Goal: Task Accomplishment & Management: Complete application form

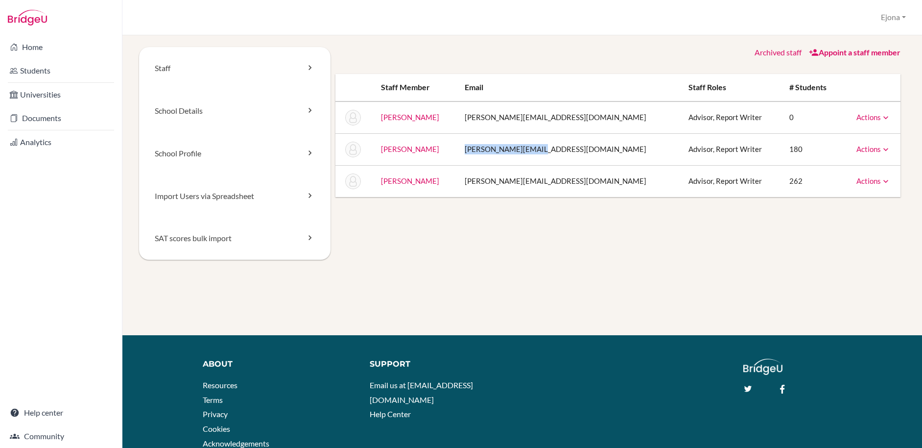
drag, startPoint x: 578, startPoint y: 146, endPoint x: 490, endPoint y: 147, distance: 88.1
click at [490, 147] on td "[PERSON_NAME][EMAIL_ADDRESS][DOMAIN_NAME]" at bounding box center [569, 149] width 224 height 32
copy td "[PERSON_NAME][EMAIL_ADDRESS][DOMAIN_NAME]"
click at [849, 54] on link "Appoint a staff member" at bounding box center [855, 51] width 92 height 9
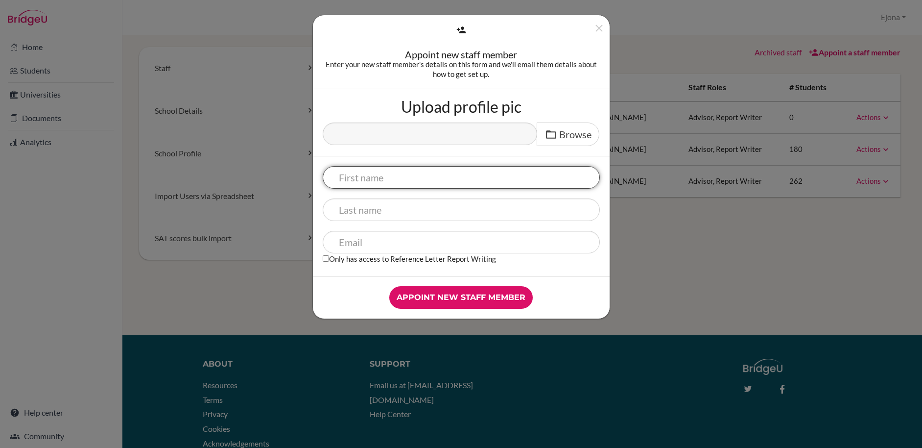
paste input "Minette Fineey"
drag, startPoint x: 418, startPoint y: 176, endPoint x: 378, endPoint y: 181, distance: 40.4
click at [378, 181] on input "Minette Fineey" at bounding box center [461, 177] width 277 height 23
click at [425, 180] on input "Minette Fineey" at bounding box center [461, 177] width 277 height 23
drag, startPoint x: 426, startPoint y: 177, endPoint x: 387, endPoint y: 176, distance: 38.2
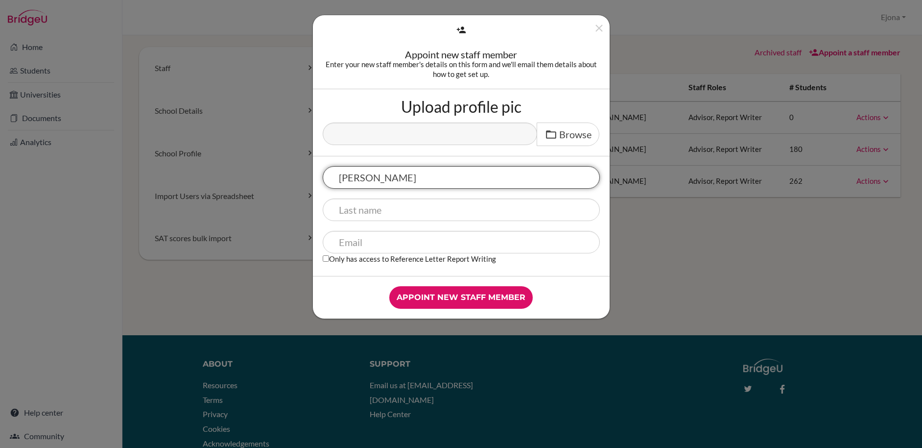
click at [377, 178] on input "Minette Fineey" at bounding box center [461, 177] width 277 height 23
type input "Minette"
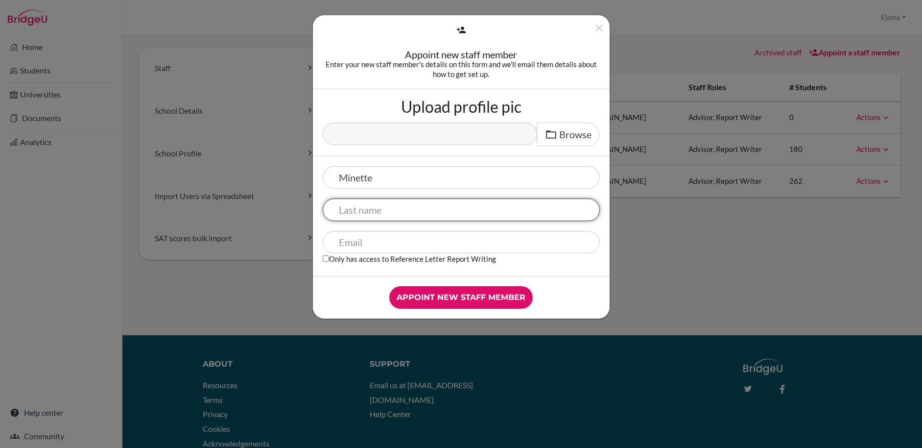
click at [384, 218] on input "text" at bounding box center [461, 209] width 277 height 23
paste input "Fineey"
type input "Fineey"
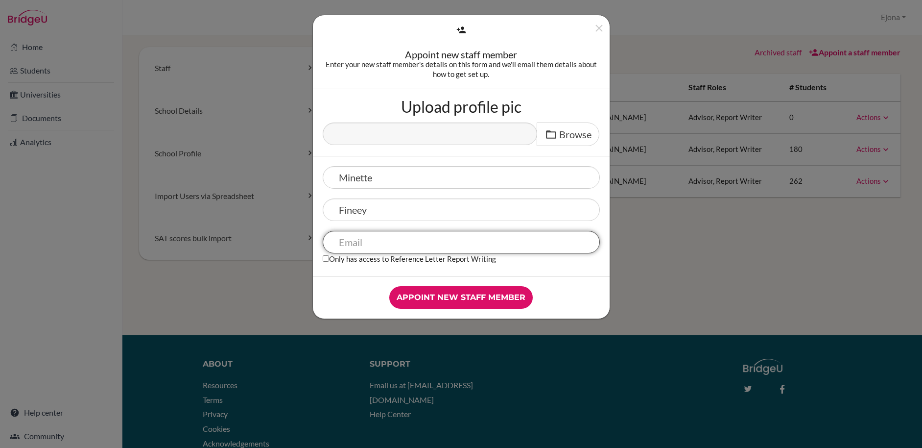
click at [367, 237] on input "text" at bounding box center [461, 242] width 277 height 23
paste input "[PERSON_NAME][EMAIL_ADDRESS][DOMAIN_NAME]"
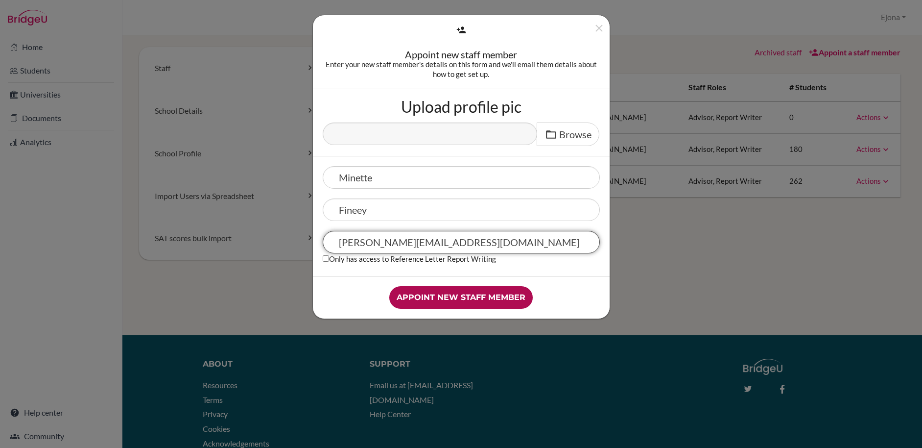
type input "[PERSON_NAME][EMAIL_ADDRESS][DOMAIN_NAME]"
click at [479, 298] on input "Appoint new staff member" at bounding box center [460, 297] width 143 height 23
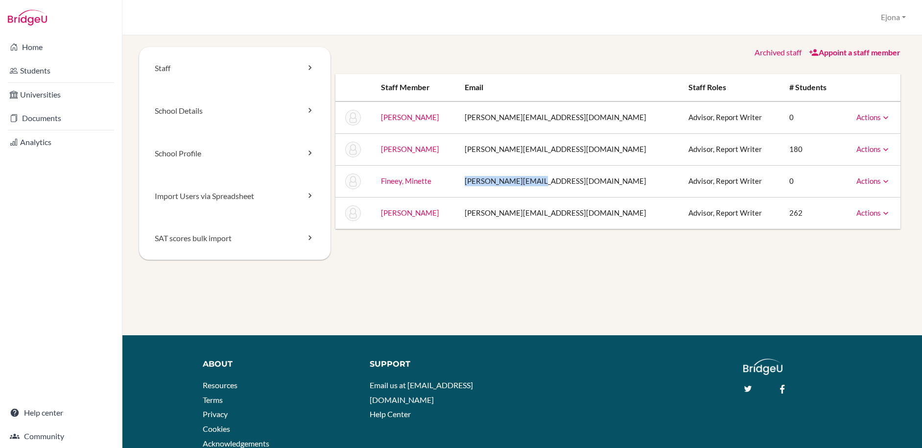
drag, startPoint x: 570, startPoint y: 177, endPoint x: 473, endPoint y: 181, distance: 97.5
click at [473, 181] on tr "Fineey, Minette [EMAIL_ADDRESS][DOMAIN_NAME] Advisor, Report Writer 0 Actions M…" at bounding box center [617, 181] width 565 height 32
copy tr "[PERSON_NAME][EMAIL_ADDRESS][DOMAIN_NAME]"
